Goal: Information Seeking & Learning: Learn about a topic

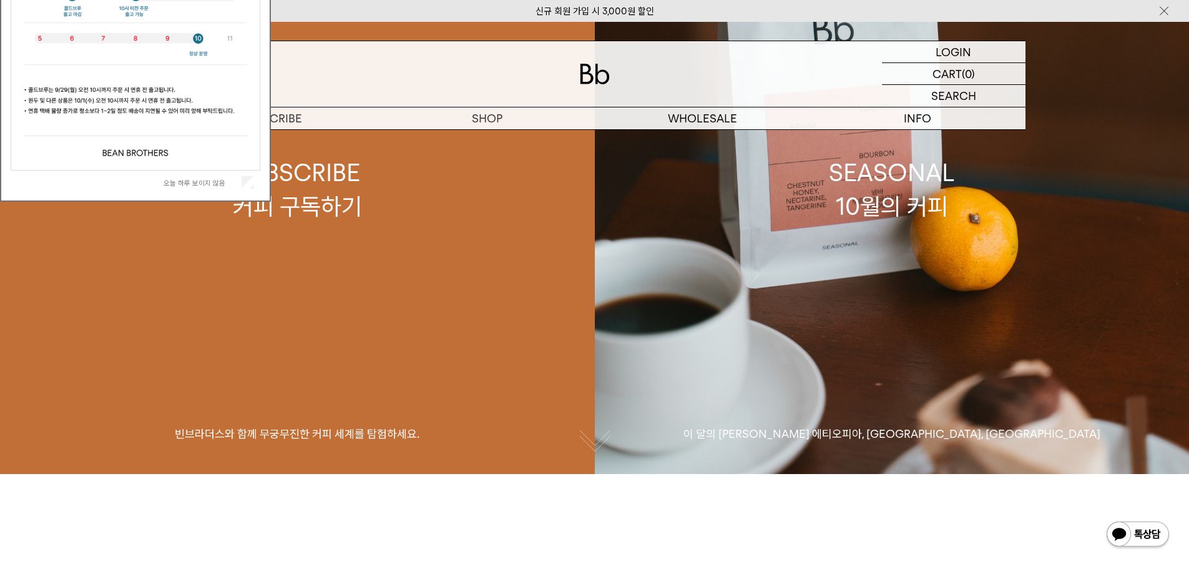
scroll to position [125, 0]
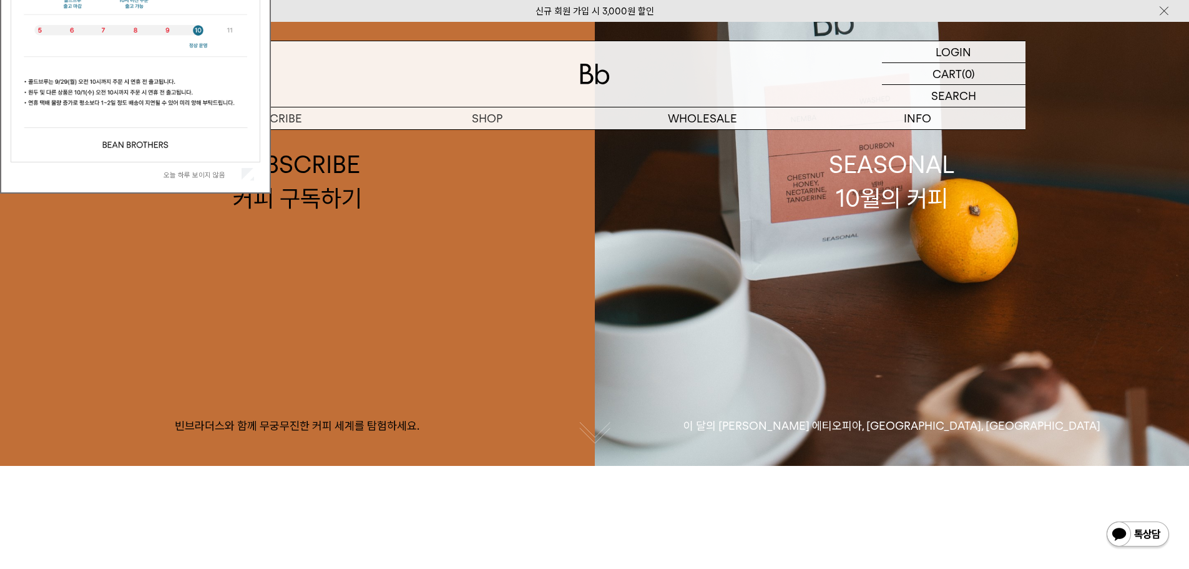
click at [254, 167] on div "오늘 하루 보이지 않음" at bounding box center [136, 174] width 250 height 24
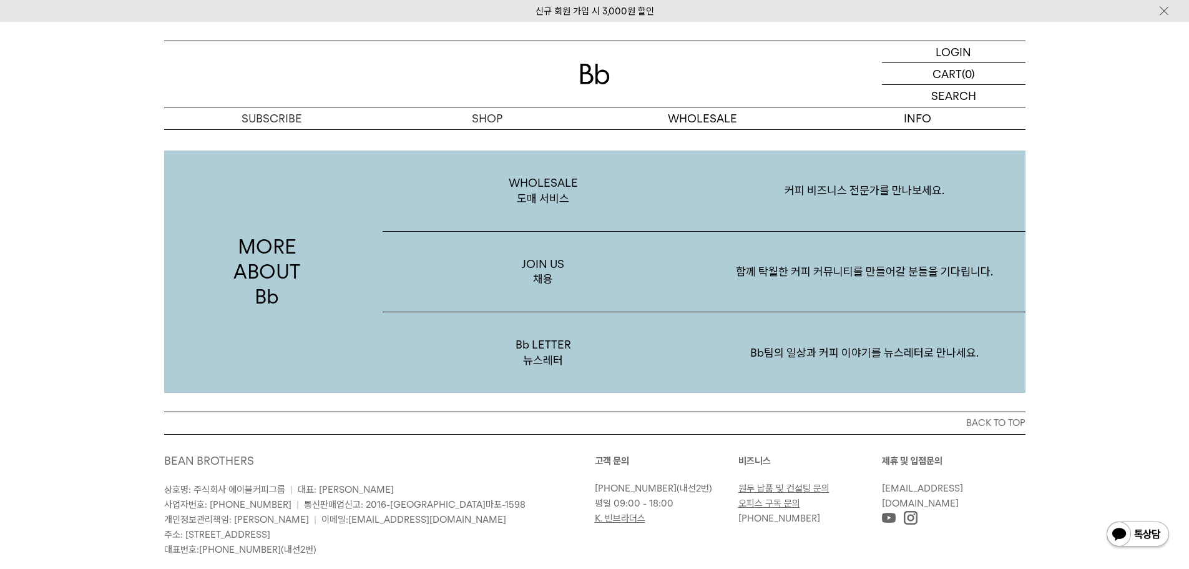
scroll to position [2232, 0]
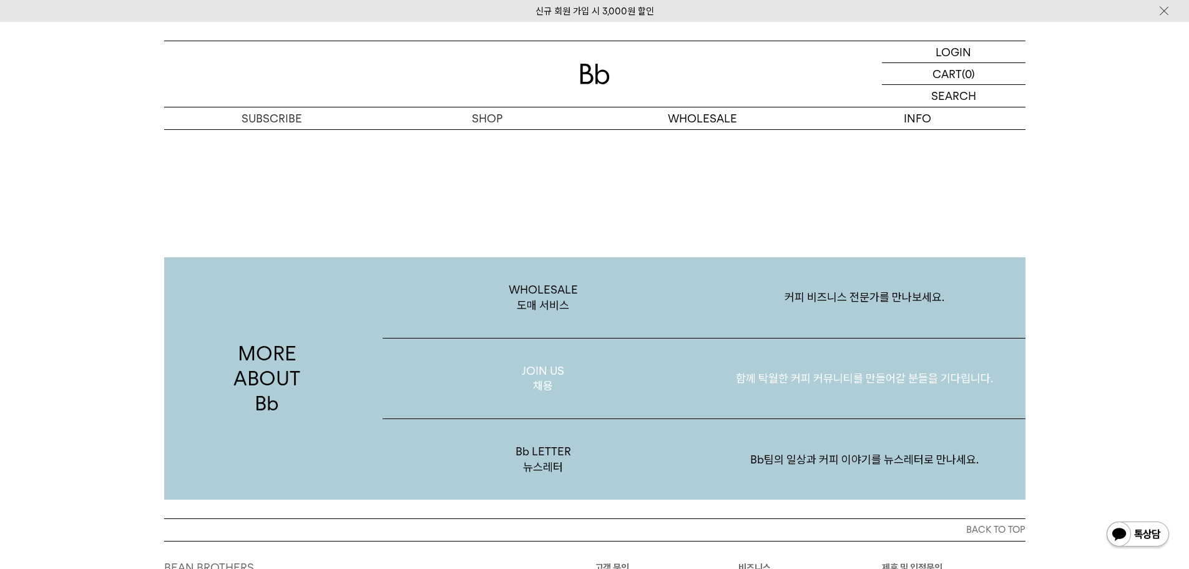
click at [800, 375] on p "함께 탁월한 커피 커뮤니티를 만들어갈 분들을 기다립니다." at bounding box center [865, 378] width 322 height 65
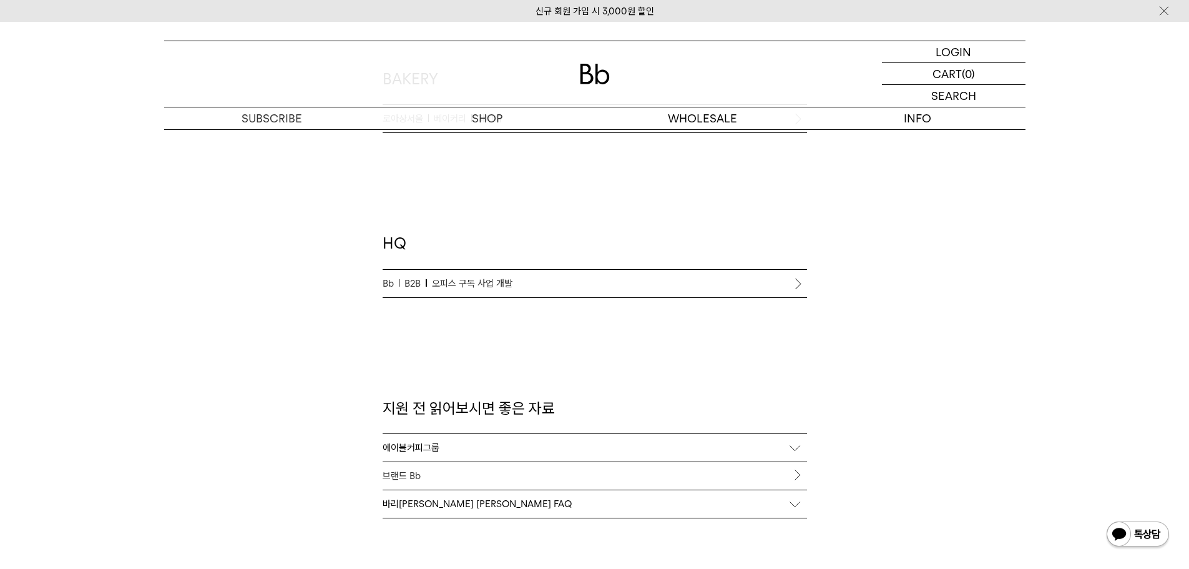
scroll to position [1061, 0]
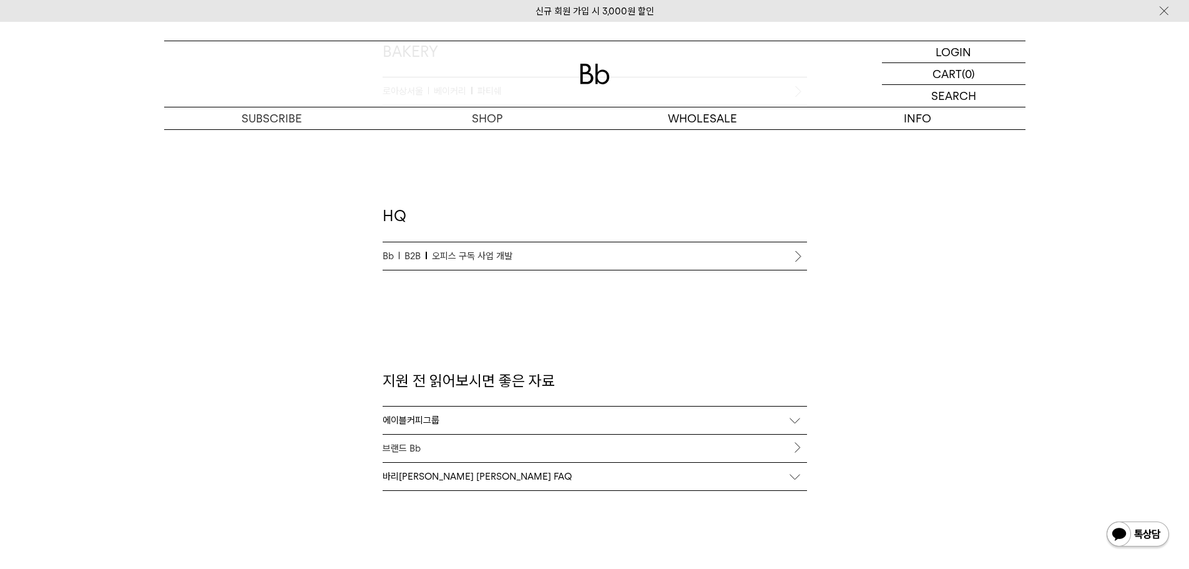
click at [438, 420] on div "에이블커피그룹" at bounding box center [595, 419] width 425 height 27
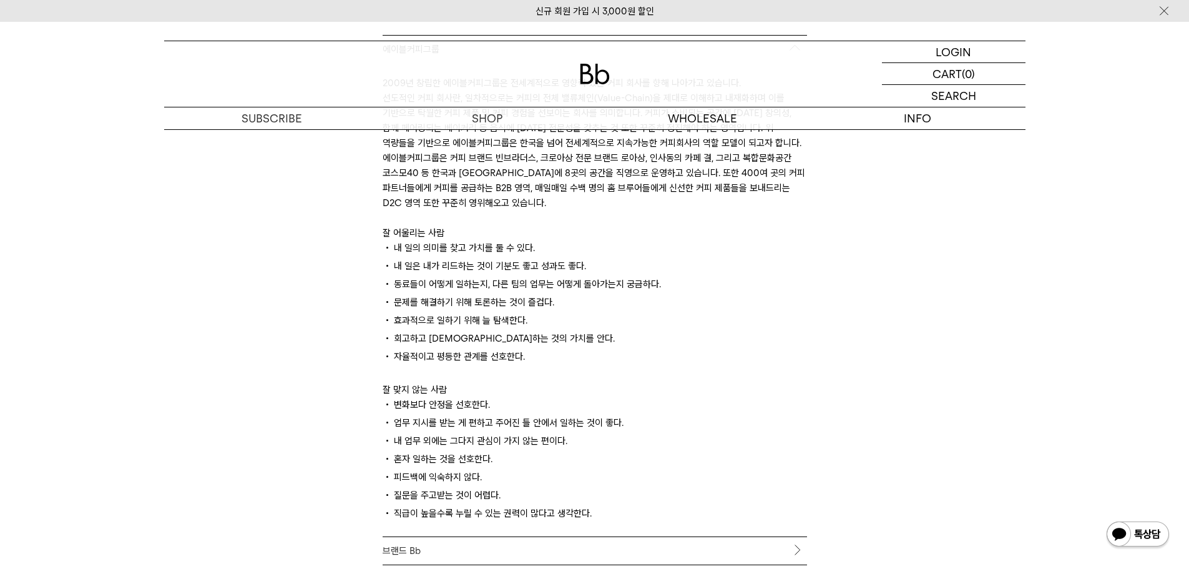
scroll to position [1498, 0]
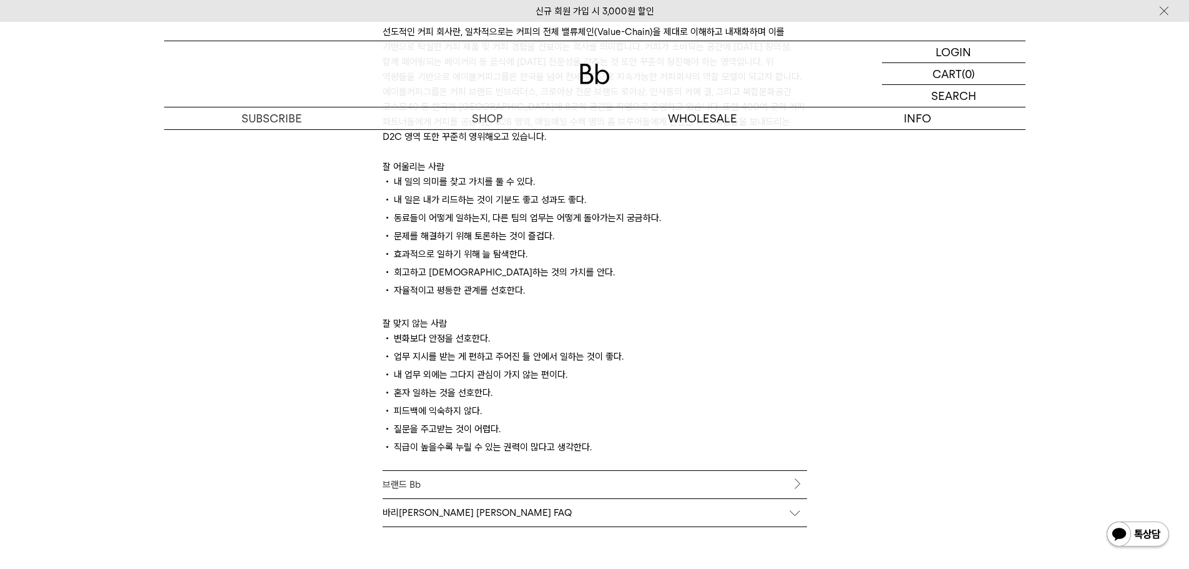
click at [412, 484] on link "브랜드 Bb" at bounding box center [595, 484] width 425 height 27
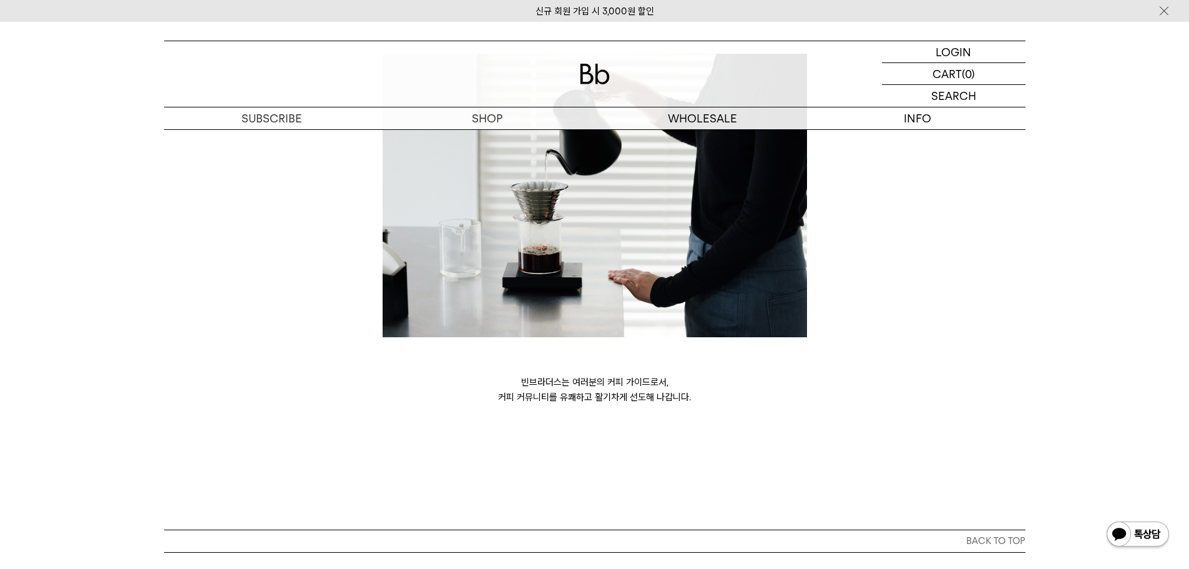
scroll to position [3415, 0]
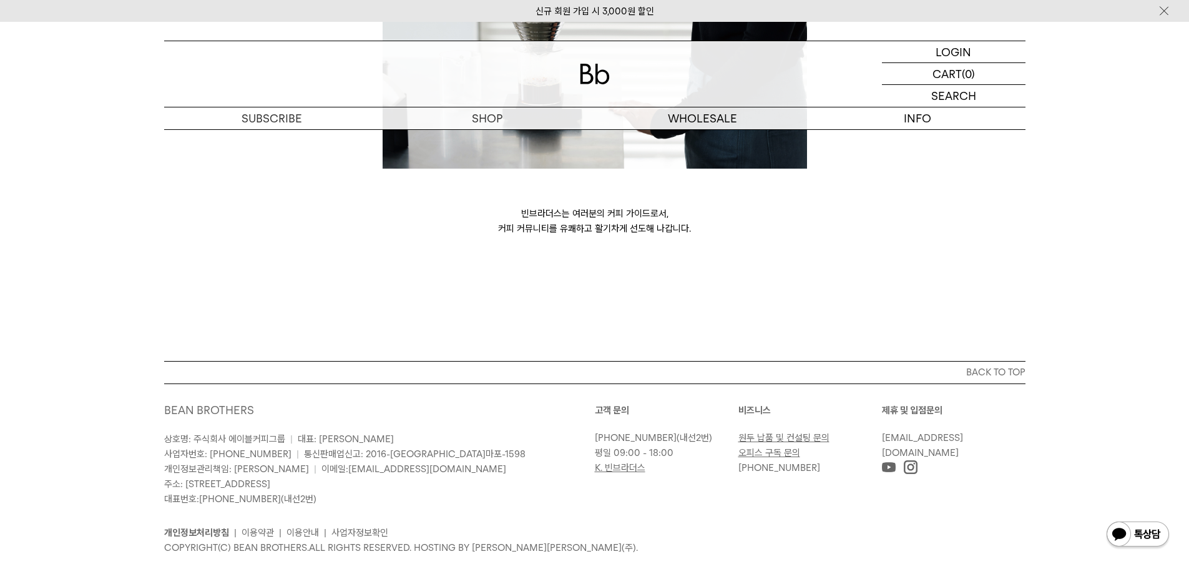
click at [913, 460] on img at bounding box center [911, 467] width 14 height 14
